Goal: Check status: Check status

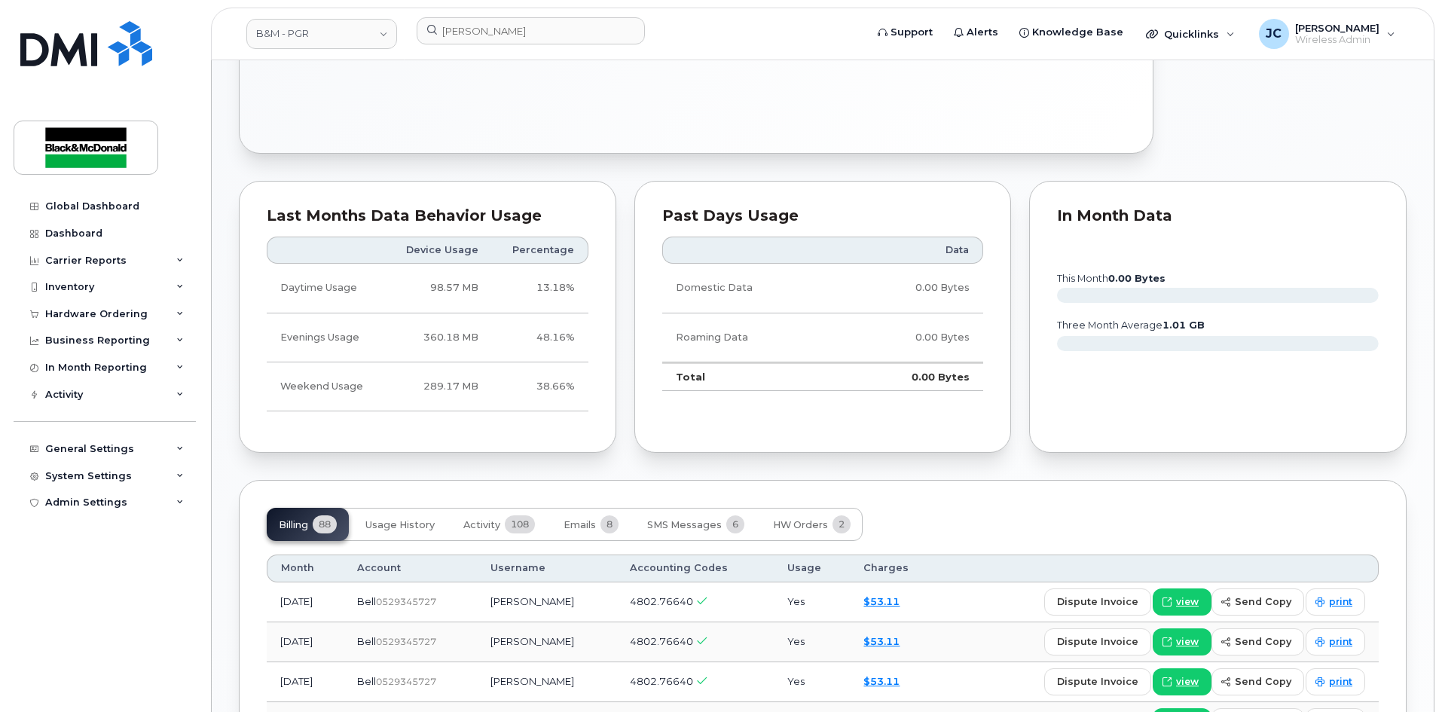
scroll to position [829, 0]
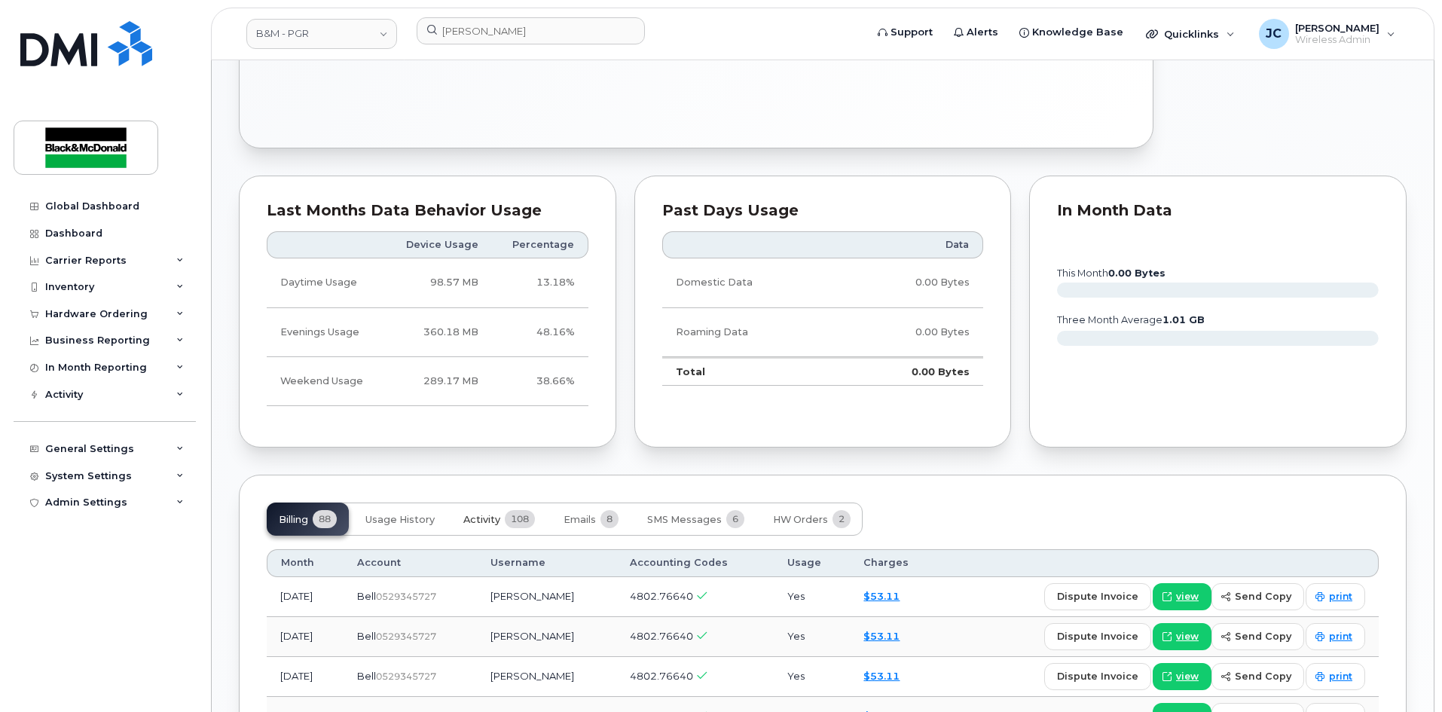
click at [482, 517] on span "Activity" at bounding box center [481, 520] width 37 height 12
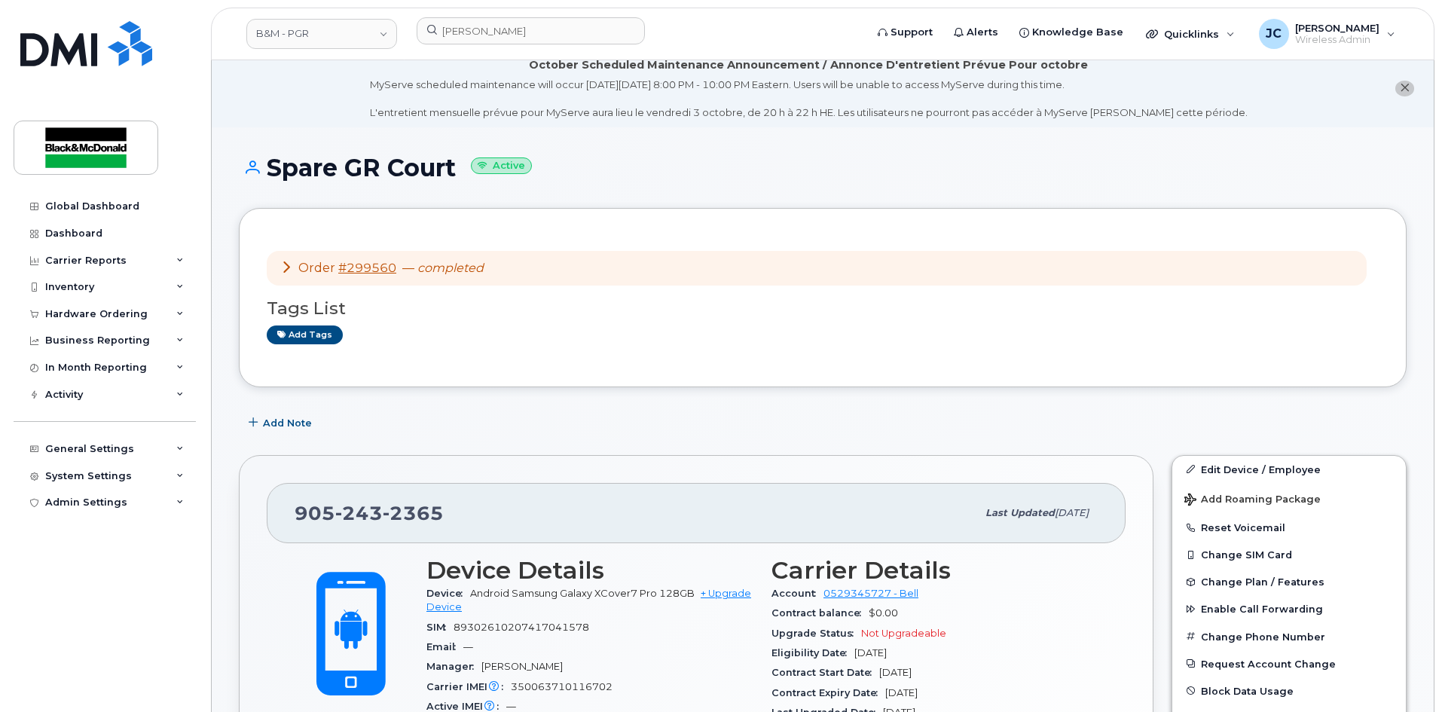
scroll to position [0, 0]
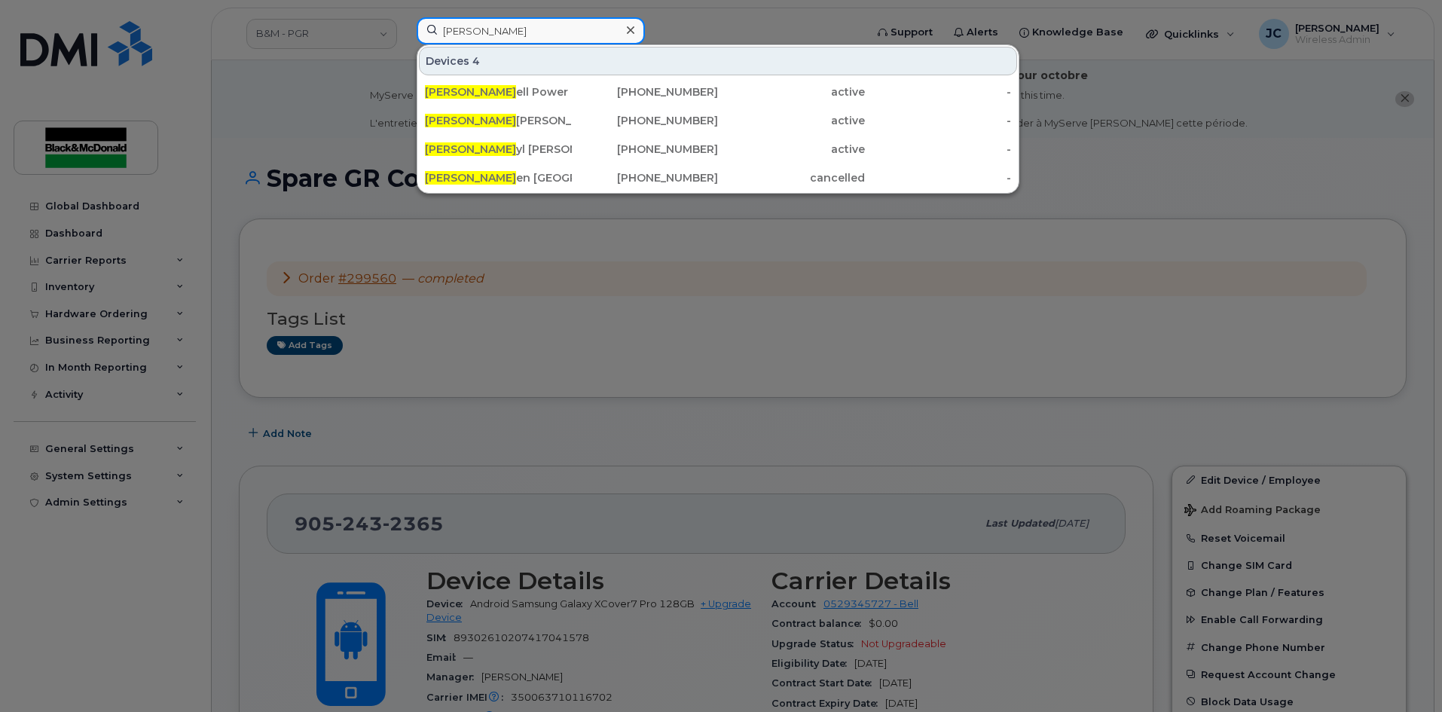
click at [474, 30] on input "[PERSON_NAME]" at bounding box center [531, 30] width 228 height 27
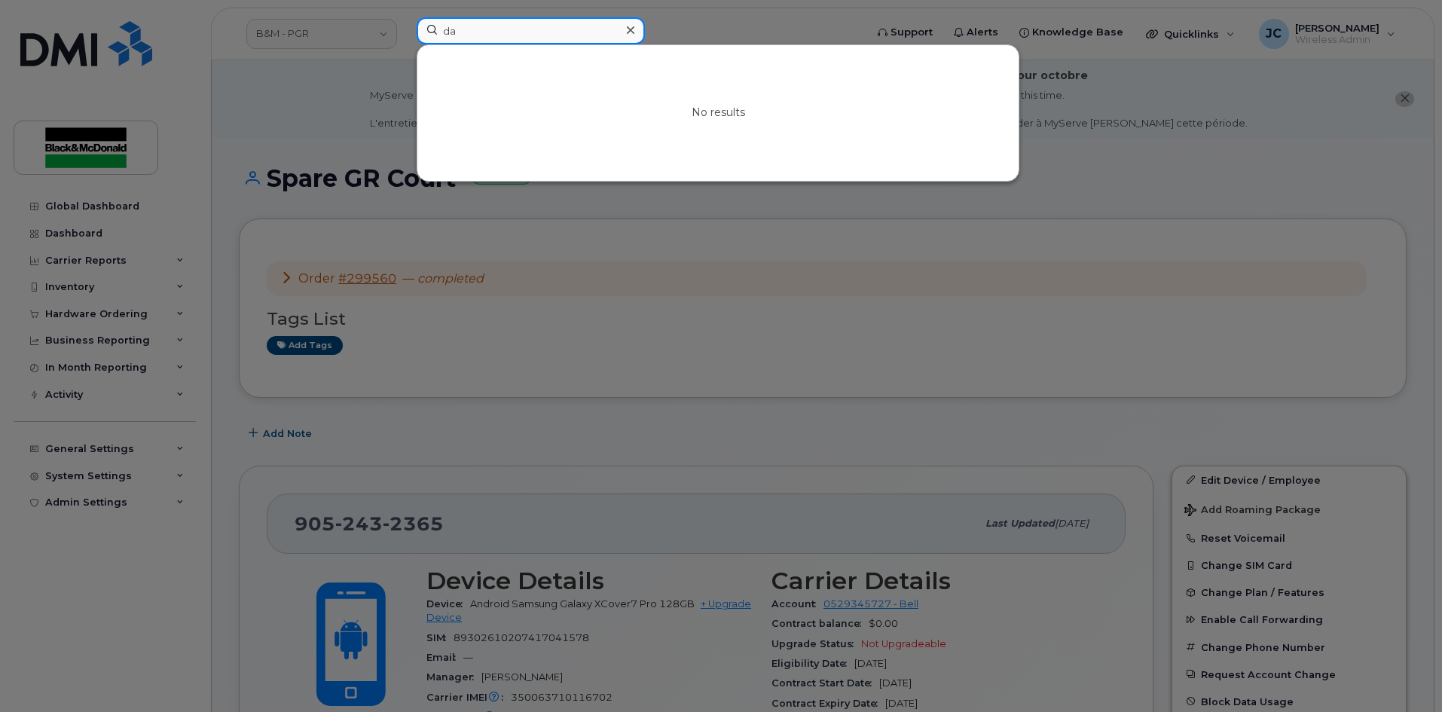
type input "d"
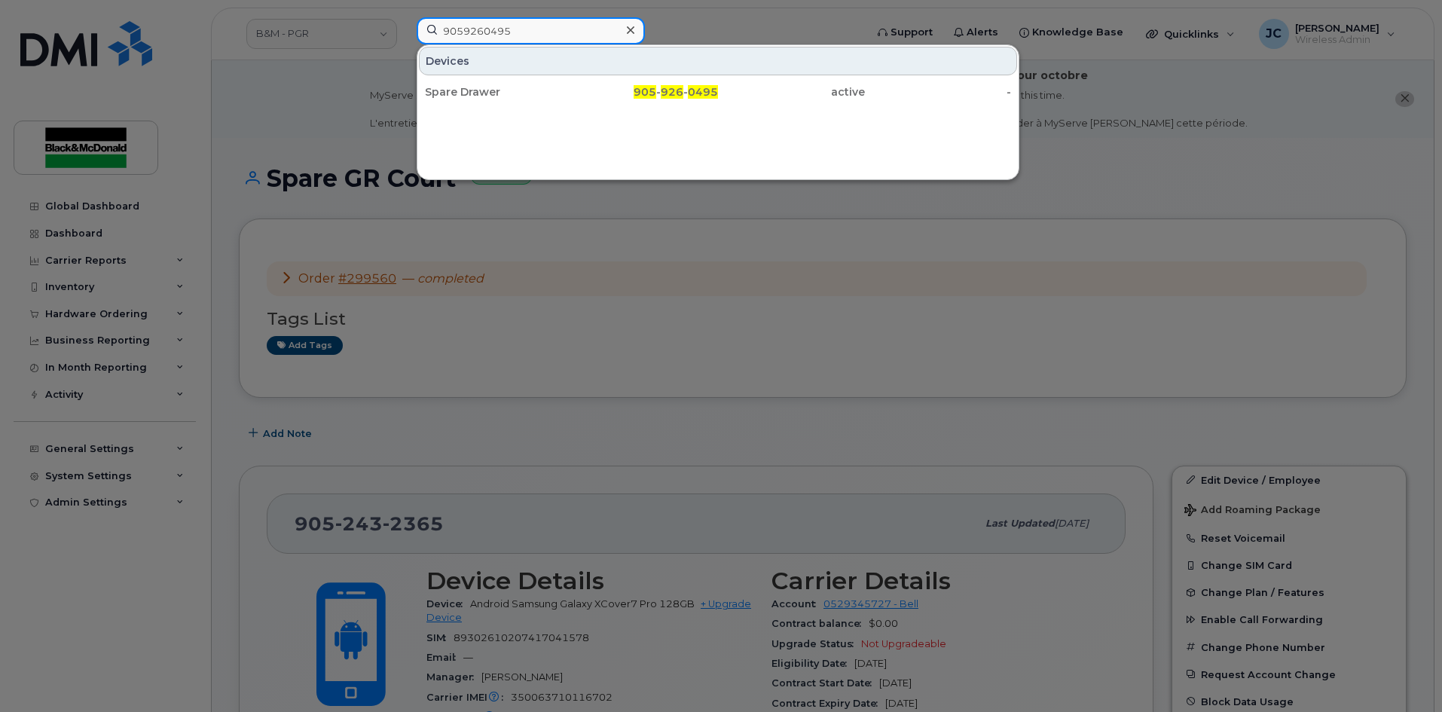
type input "9059260495"
click at [665, 360] on div at bounding box center [721, 356] width 1442 height 712
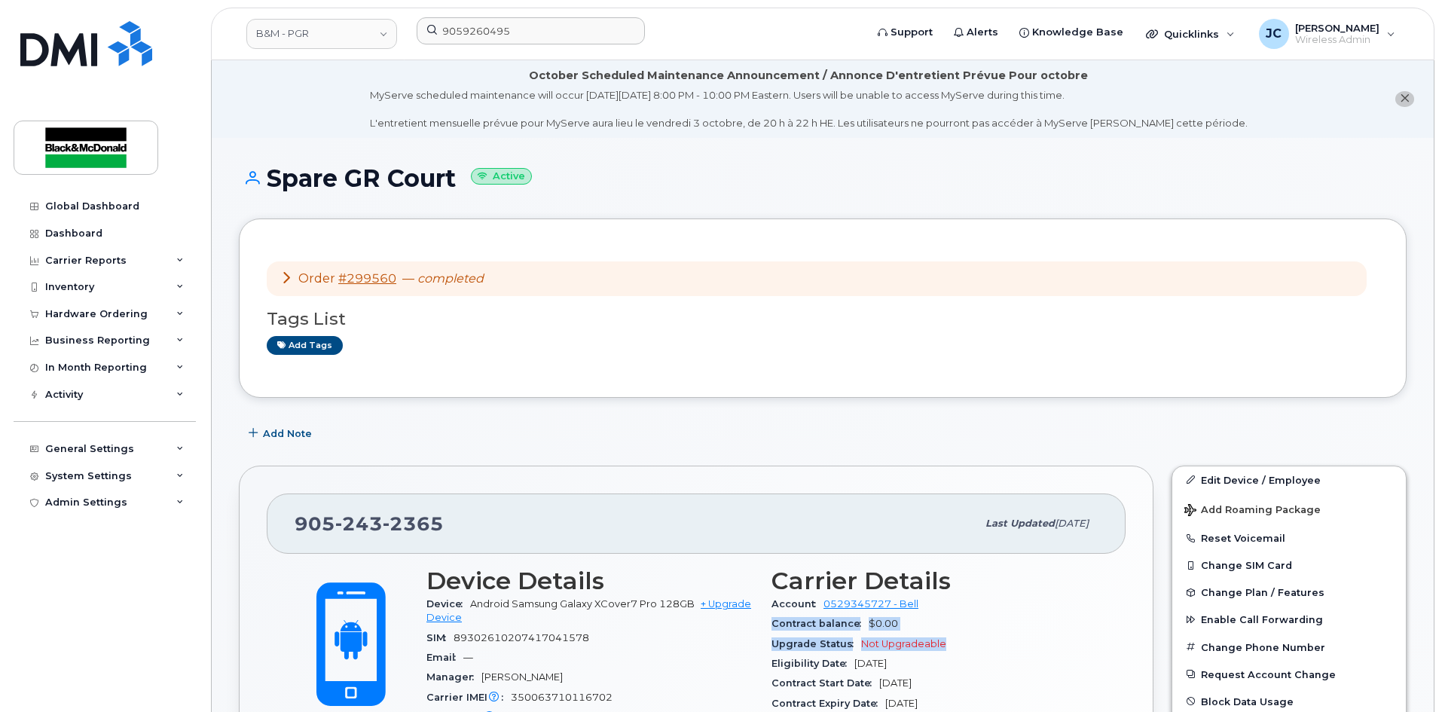
drag, startPoint x: 996, startPoint y: 646, endPoint x: 989, endPoint y: 652, distance: 9.1
click at [990, 651] on section "Carrier Details Account 0529345727 - Bell Contract balance $0.00 Upgrade Status…" at bounding box center [935, 659] width 327 height 185
click at [1387, 133] on li "October Scheduled Maintenance Announcement / Annonce D'entretient Prévue Pour o…" at bounding box center [823, 99] width 1222 height 78
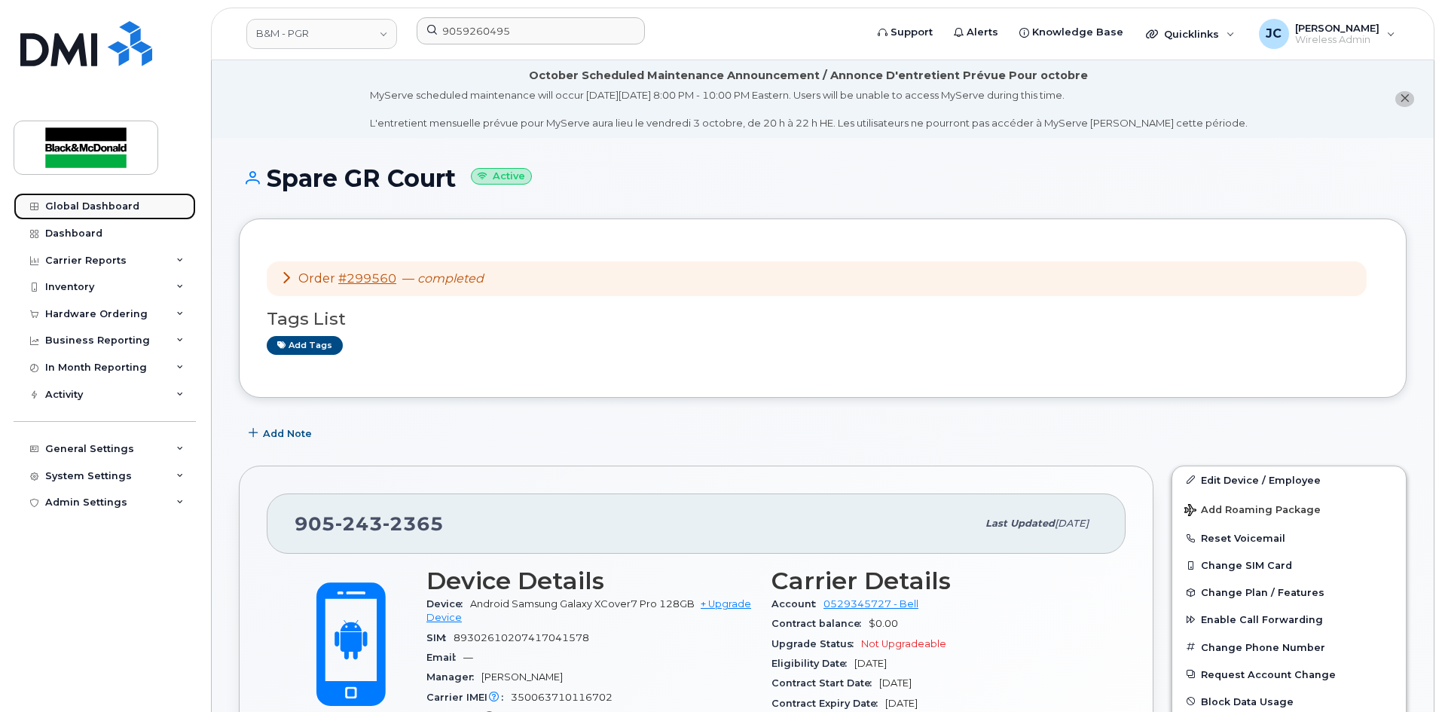
click at [107, 203] on div "Global Dashboard" at bounding box center [92, 206] width 94 height 12
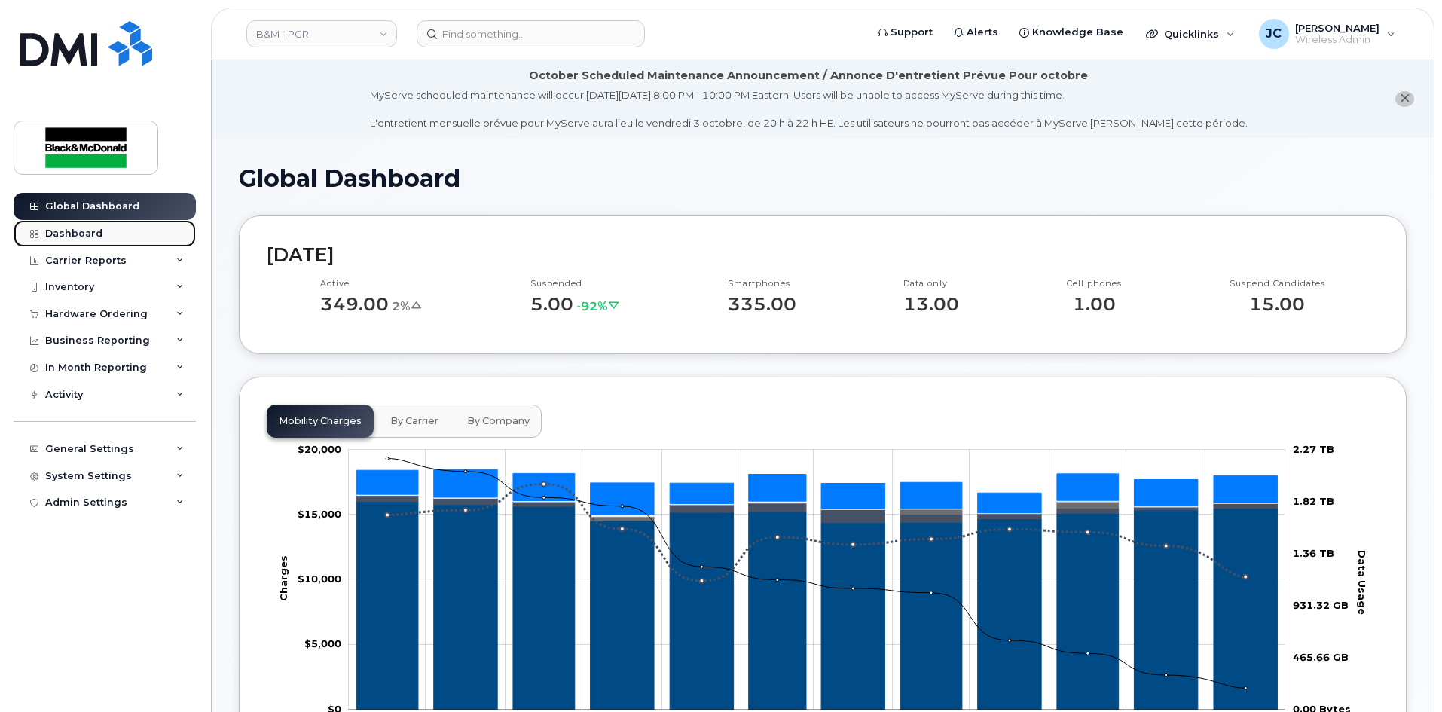
click at [69, 231] on div "Dashboard" at bounding box center [73, 234] width 57 height 12
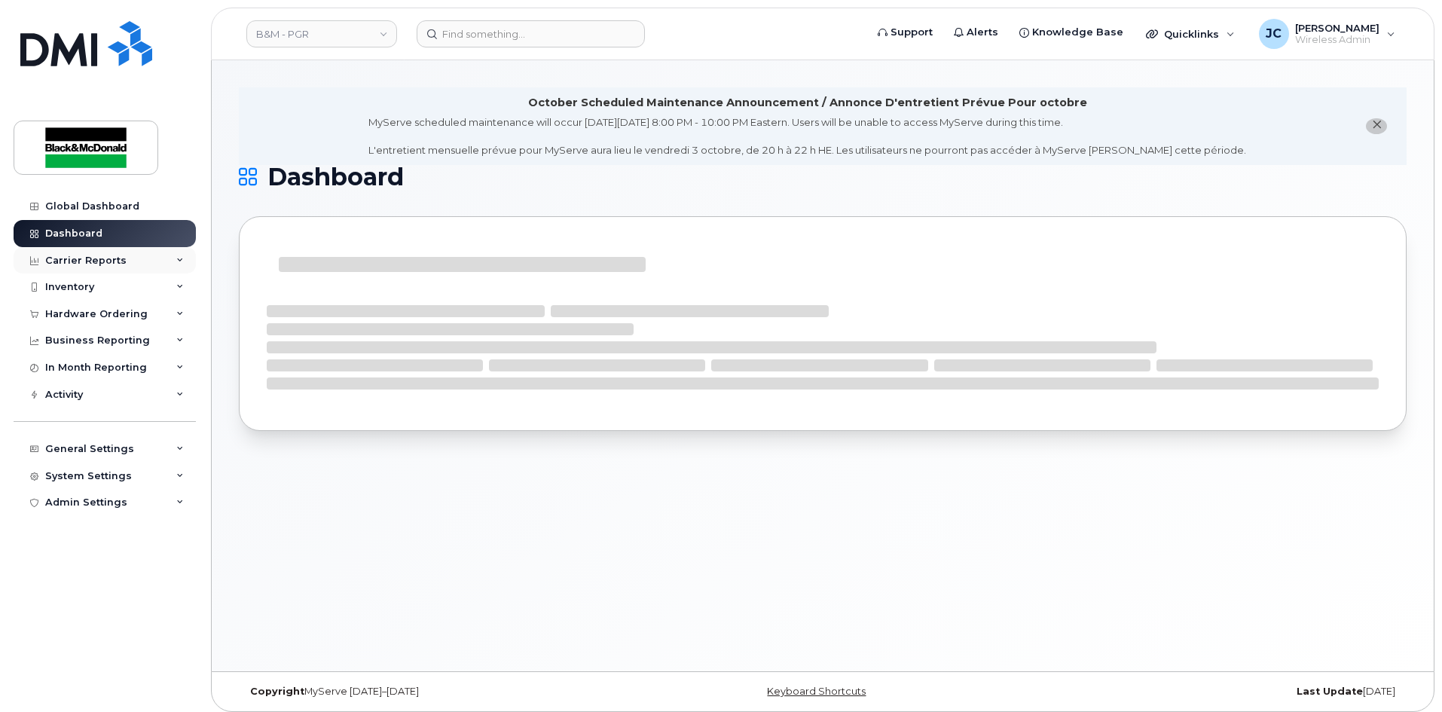
click at [108, 262] on div "Carrier Reports" at bounding box center [85, 261] width 81 height 12
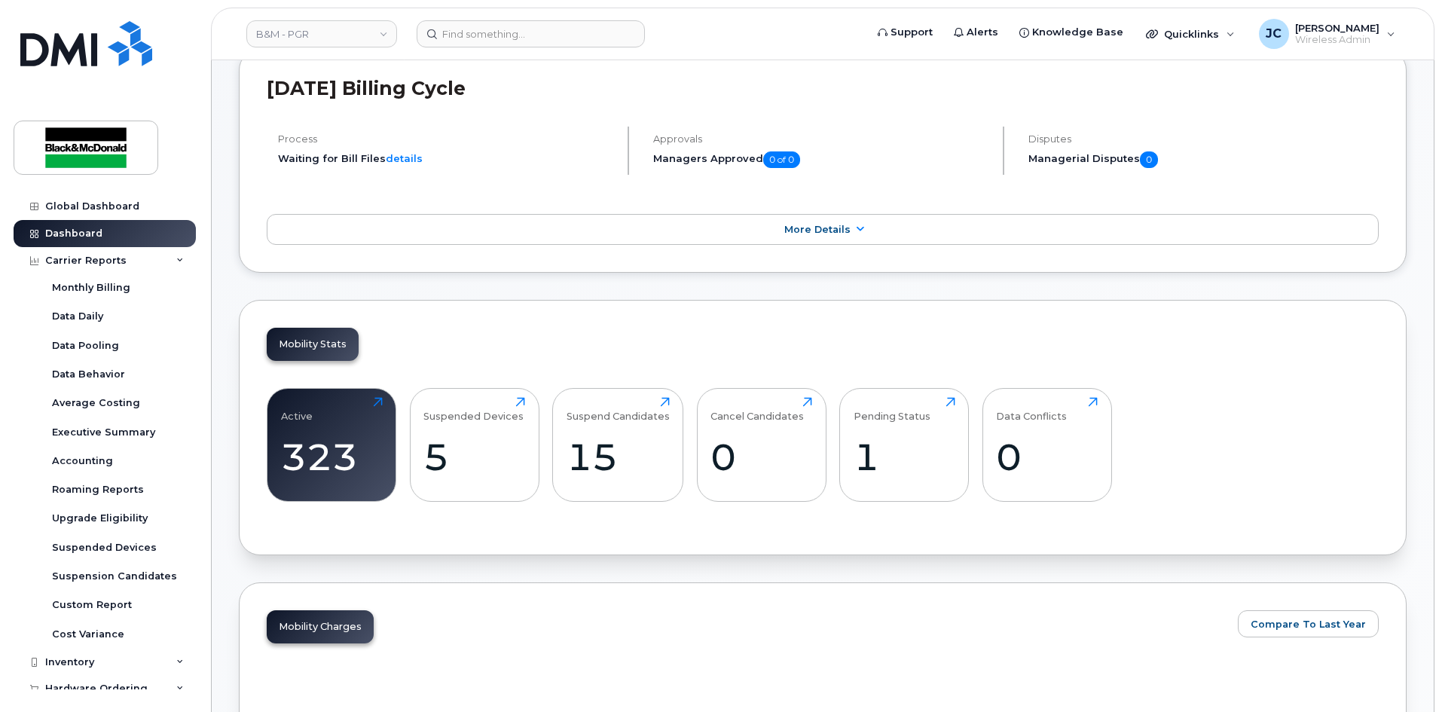
scroll to position [301, 0]
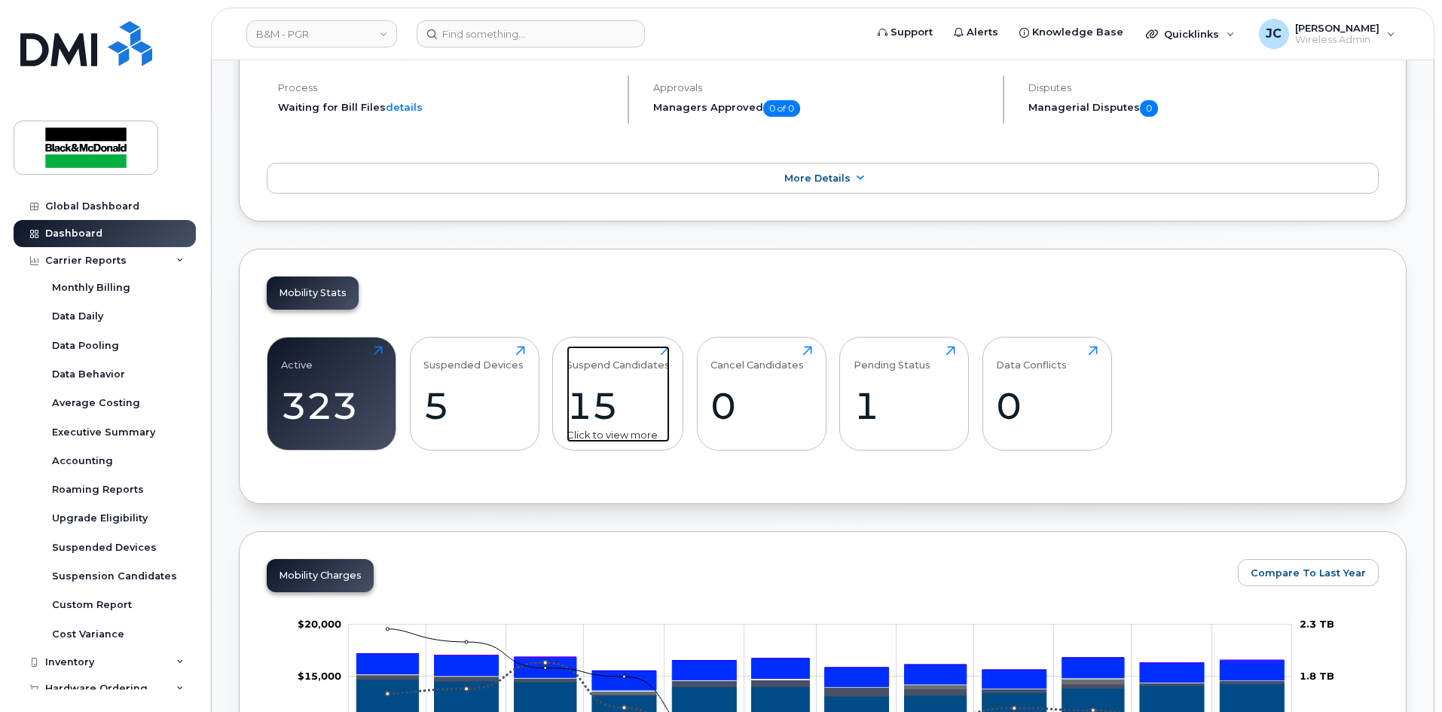
click at [612, 408] on div "15" at bounding box center [618, 406] width 103 height 44
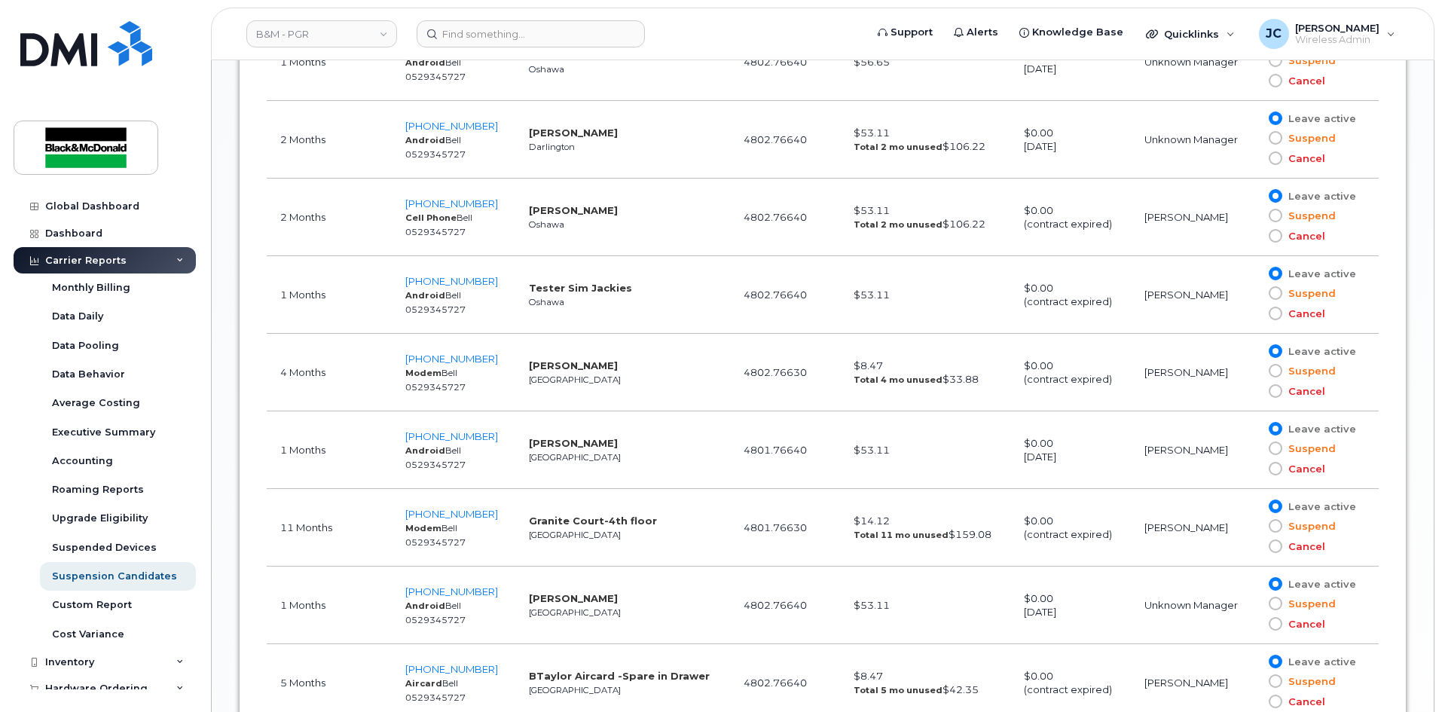
scroll to position [1065, 0]
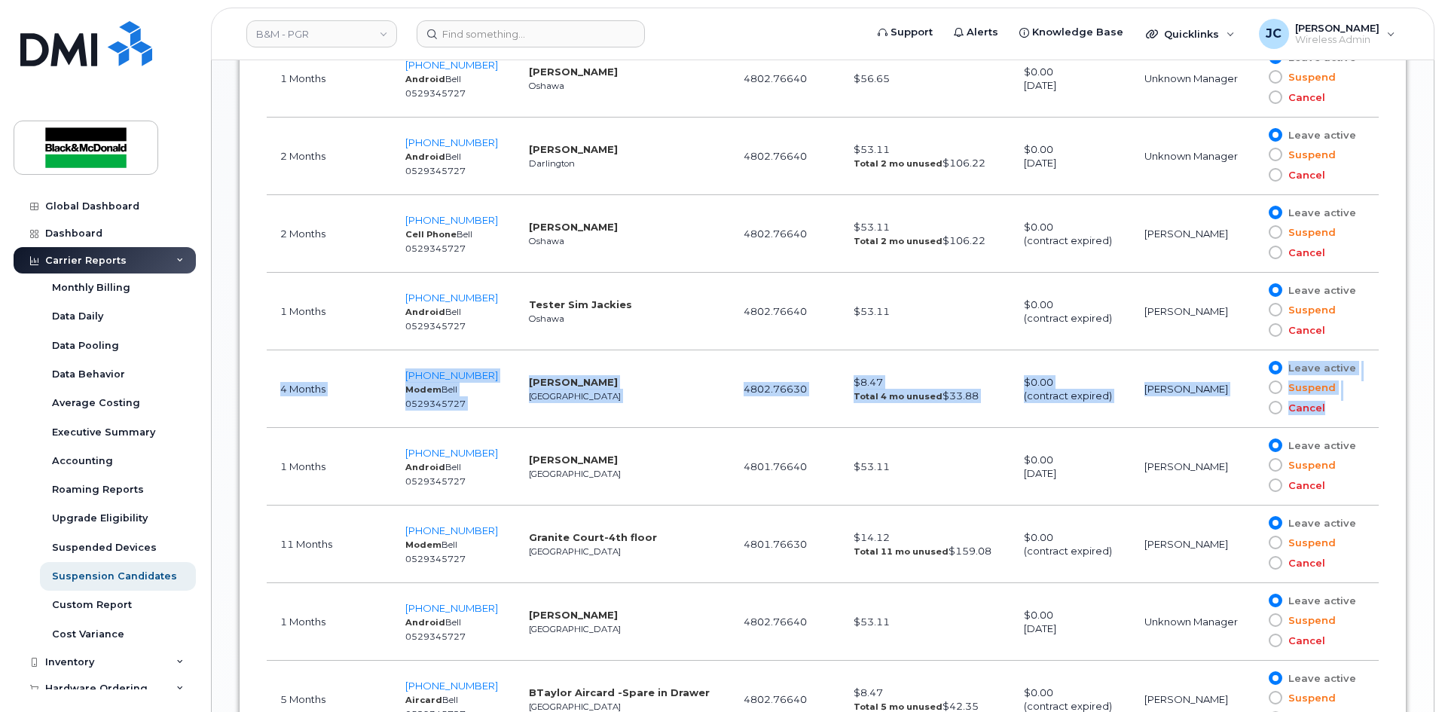
drag, startPoint x: 270, startPoint y: 360, endPoint x: 1335, endPoint y: 368, distance: 1065.4
click at [1357, 403] on tr "4 Months 416-659-4834 Modem Bell 0529345727 Jackie Palmer Toronto 4802.76630 $8…" at bounding box center [823, 389] width 1112 height 78
copy tr "4 Months 416-659-4834 Modem Bell 0529345727 Jackie Palmer Toronto 4802.76630 $8…"
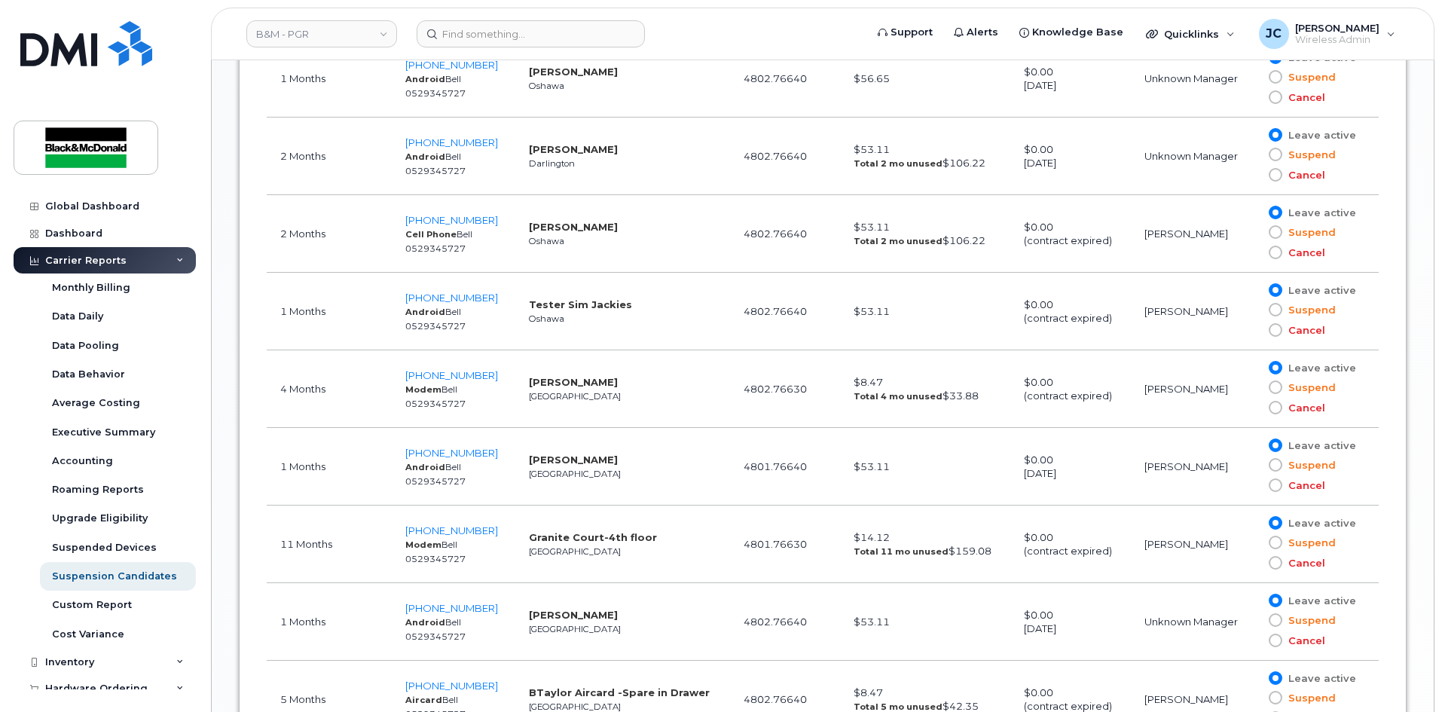
drag, startPoint x: 714, startPoint y: 449, endPoint x: 679, endPoint y: 448, distance: 34.7
click at [730, 449] on td "4801.76640" at bounding box center [785, 467] width 110 height 78
